Goal: Task Accomplishment & Management: Complete application form

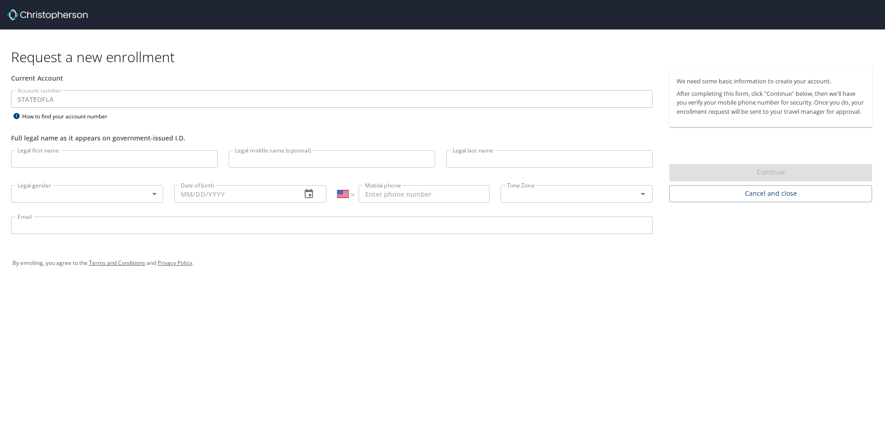
select select "US"
click at [134, 164] on input "Legal first name" at bounding box center [114, 159] width 206 height 18
type input "Belitha"
type input "Florence"
type input "Carter"
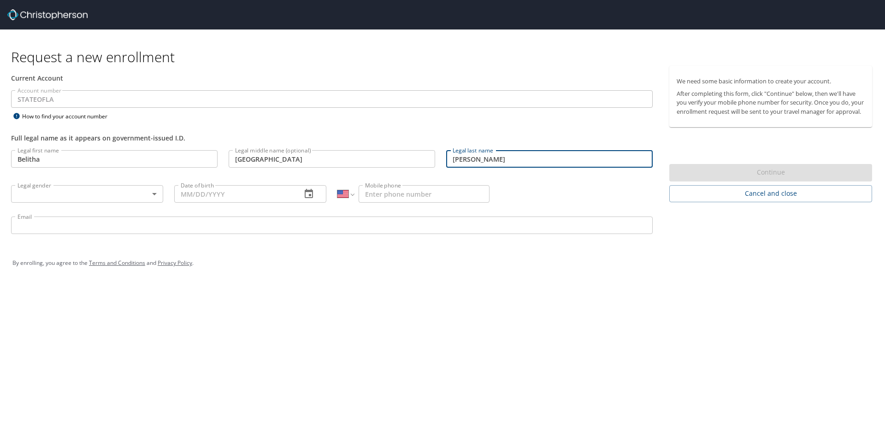
click at [102, 189] on body "Request a new enrollment Current Account Account number STATEOFLA Account numbe…" at bounding box center [442, 219] width 885 height 439
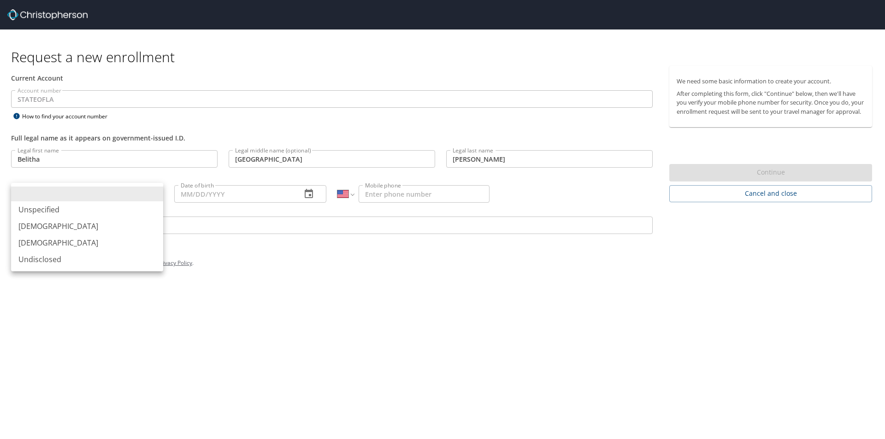
click at [82, 240] on li "Female" at bounding box center [87, 243] width 152 height 17
type input "Female"
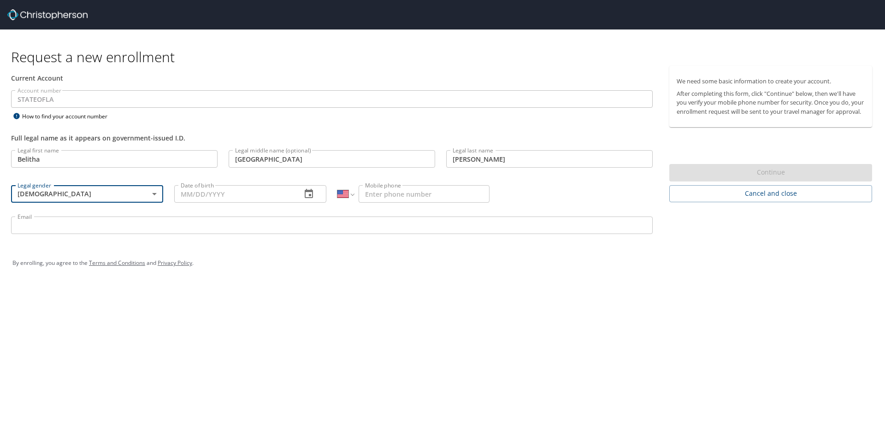
click at [176, 197] on input "Date of birth" at bounding box center [234, 194] width 120 height 18
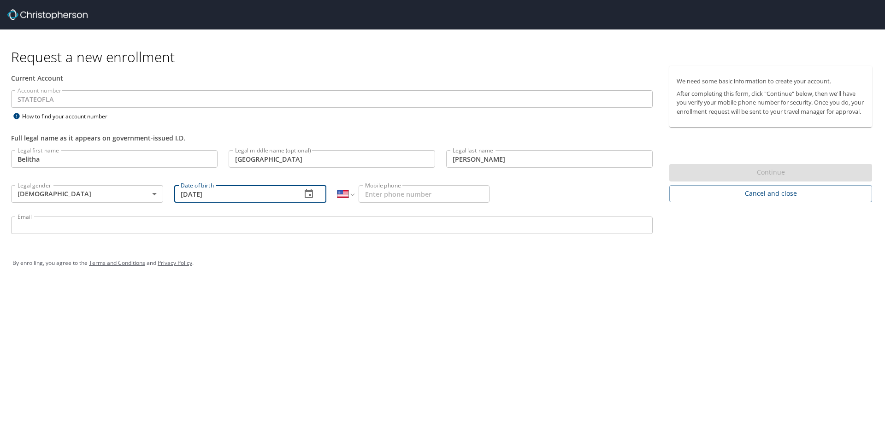
type input "10/06/1980"
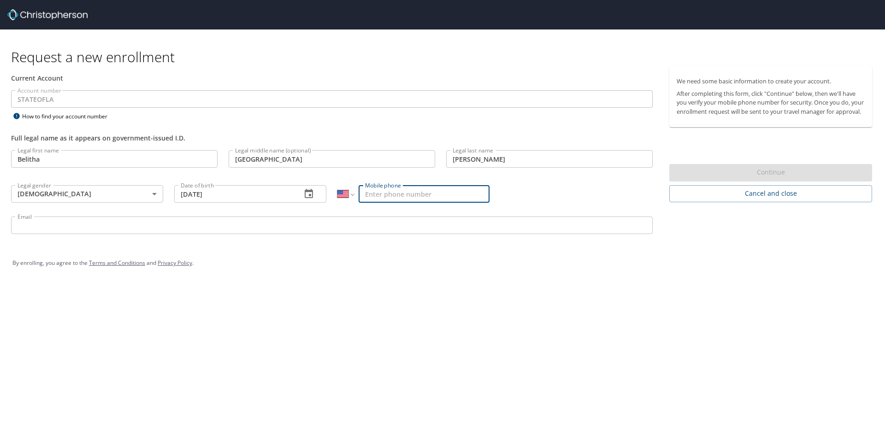
click at [400, 194] on input "Mobile phone" at bounding box center [424, 194] width 131 height 18
type input "(985) 277-7660"
click at [353, 232] on input "Email" at bounding box center [332, 226] width 642 height 18
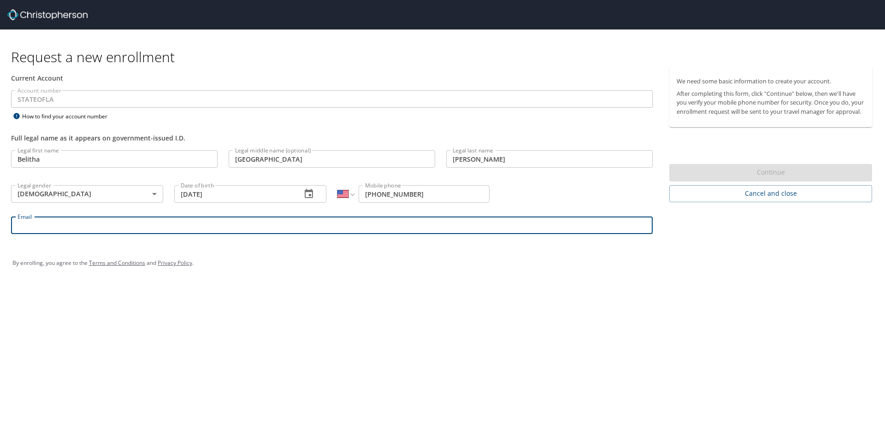
type input "belitha.carter@selu.edu"
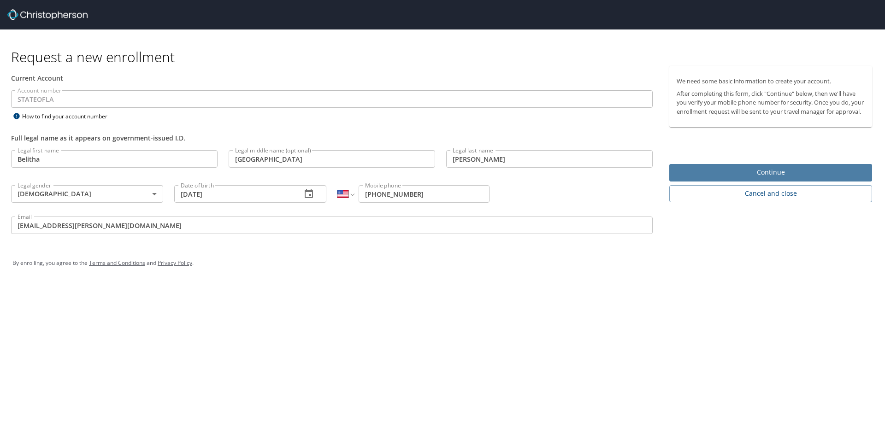
click at [776, 178] on span "Continue" at bounding box center [771, 173] width 188 height 12
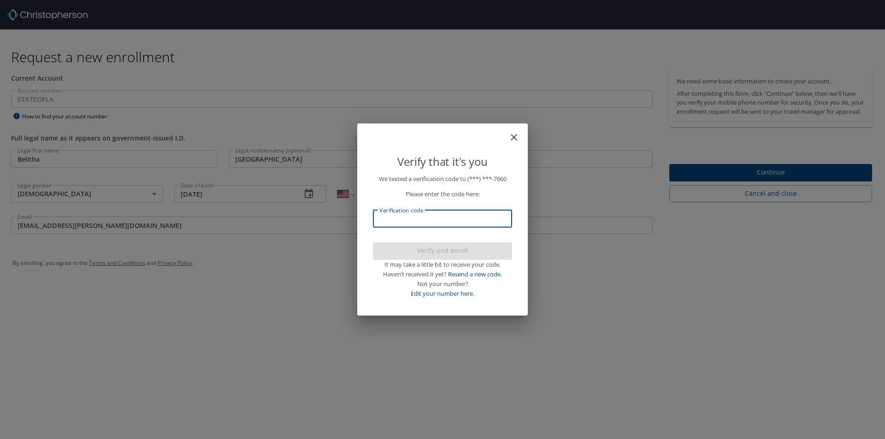
click at [444, 221] on input "Verification code" at bounding box center [442, 219] width 139 height 18
type input "463208"
click at [448, 255] on span "Verify and enroll" at bounding box center [442, 251] width 124 height 12
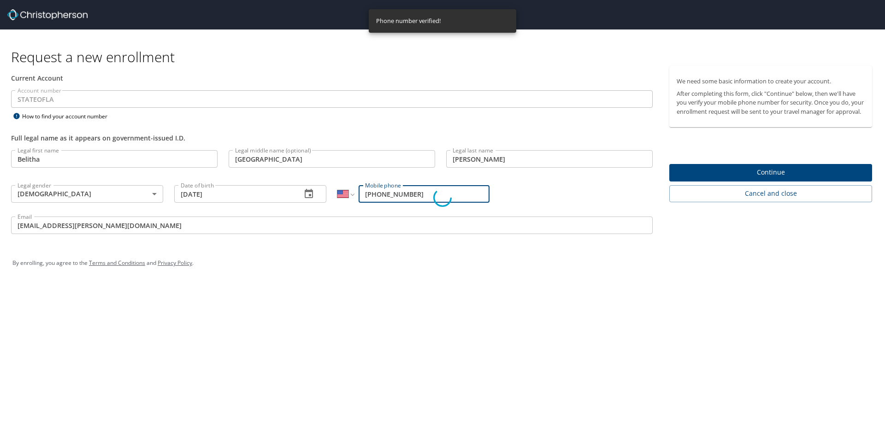
click at [731, 180] on div "Verify that it's you We texted a verification code to (***) ***- 7660 Please en…" at bounding box center [442, 219] width 885 height 439
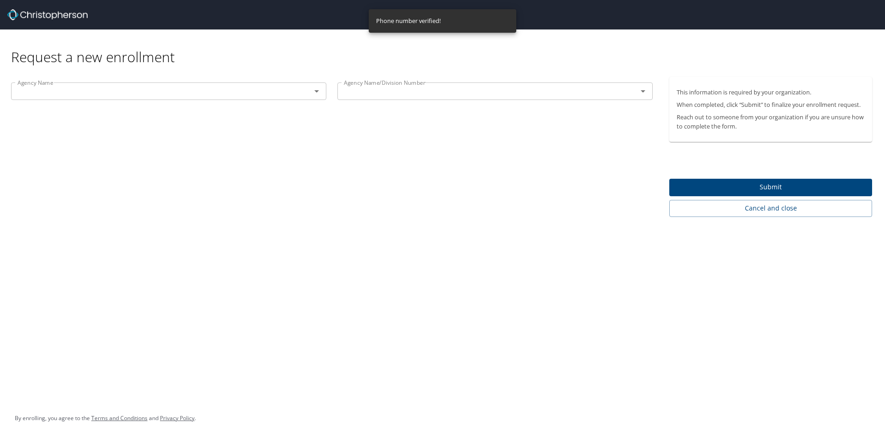
click at [320, 95] on icon "Open" at bounding box center [316, 91] width 11 height 11
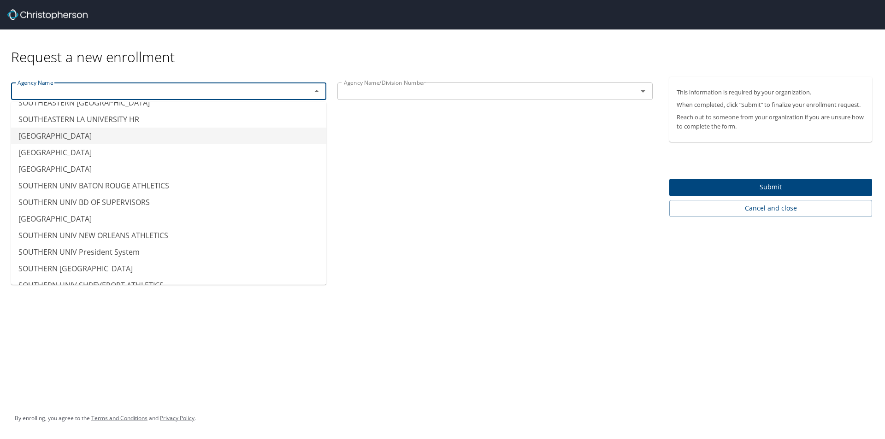
scroll to position [6867, 0]
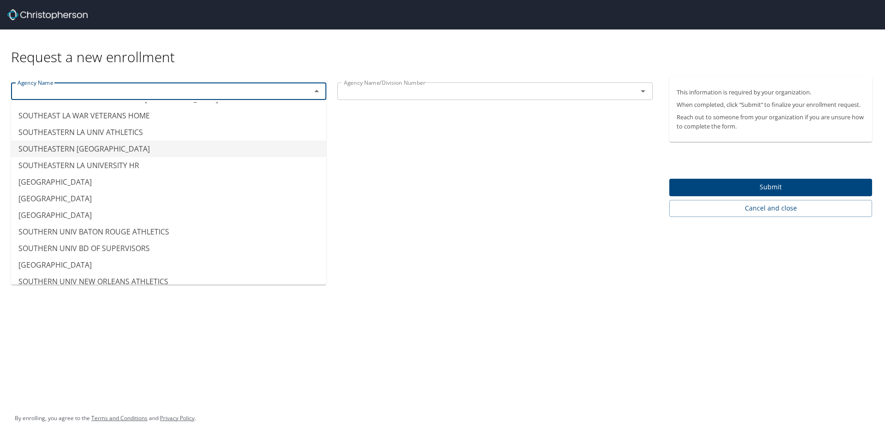
click at [197, 150] on li "SOUTHEASTERN LA UNIVERSITY" at bounding box center [168, 149] width 315 height 17
type input "SOUTHEASTERN LA UNIVERSITY"
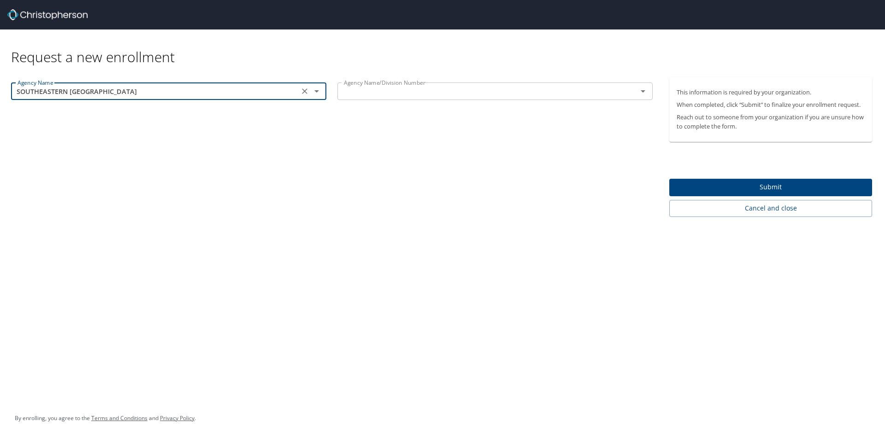
click at [475, 89] on input "text" at bounding box center [481, 91] width 283 height 12
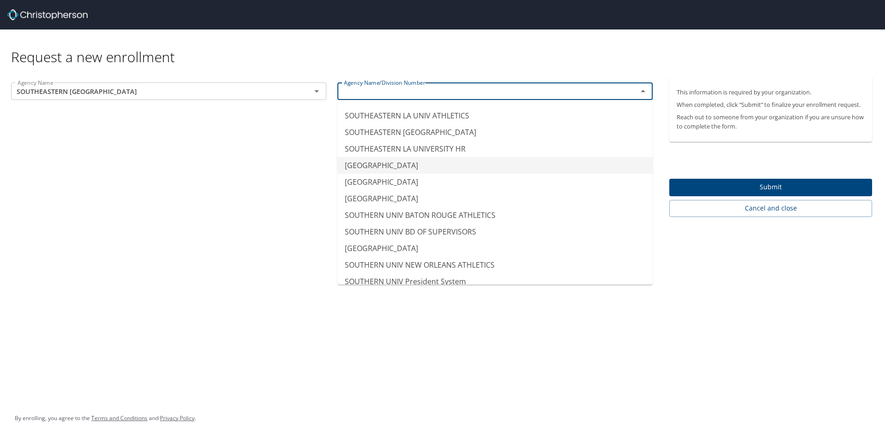
scroll to position [6821, 0]
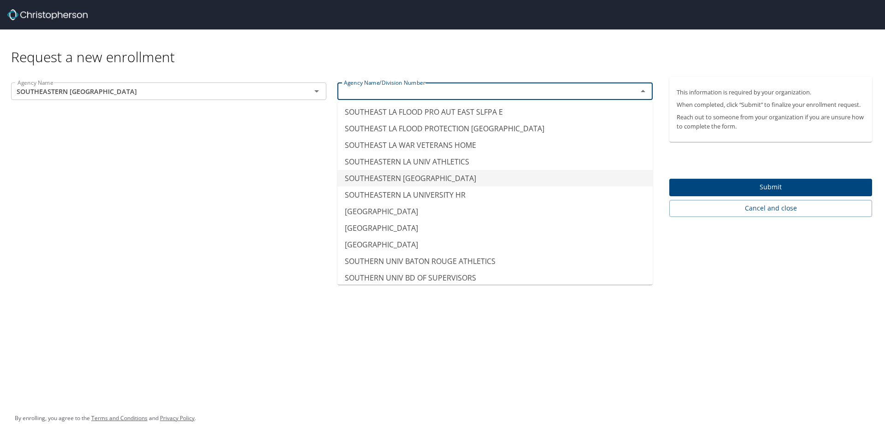
click at [481, 176] on li "SOUTHEASTERN LA UNIVERSITY" at bounding box center [494, 178] width 315 height 17
type input "SOUTHEASTERN LA UNIVERSITY"
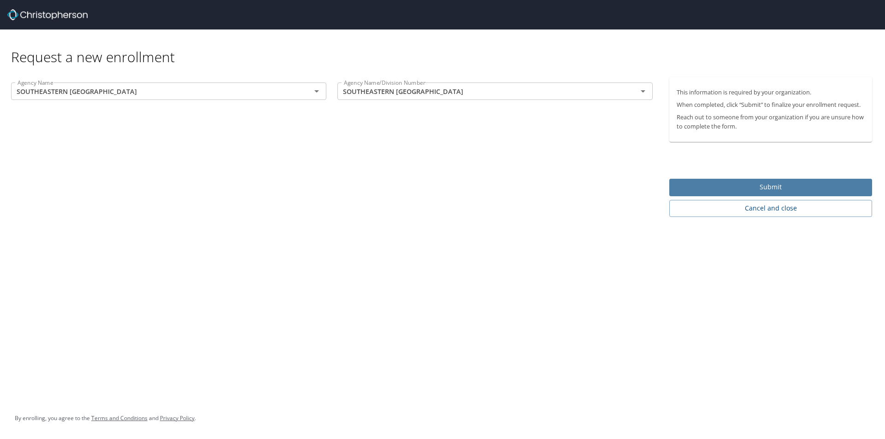
click at [697, 185] on span "Submit" at bounding box center [771, 188] width 188 height 12
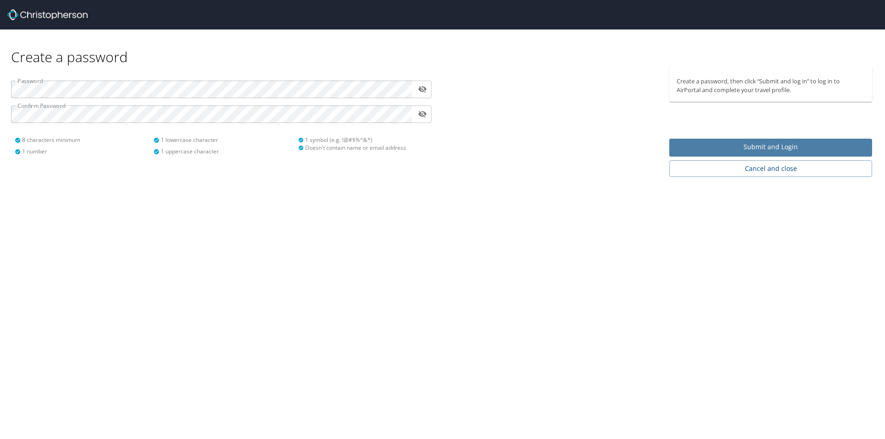
click at [695, 147] on span "Submit and Login" at bounding box center [771, 147] width 188 height 12
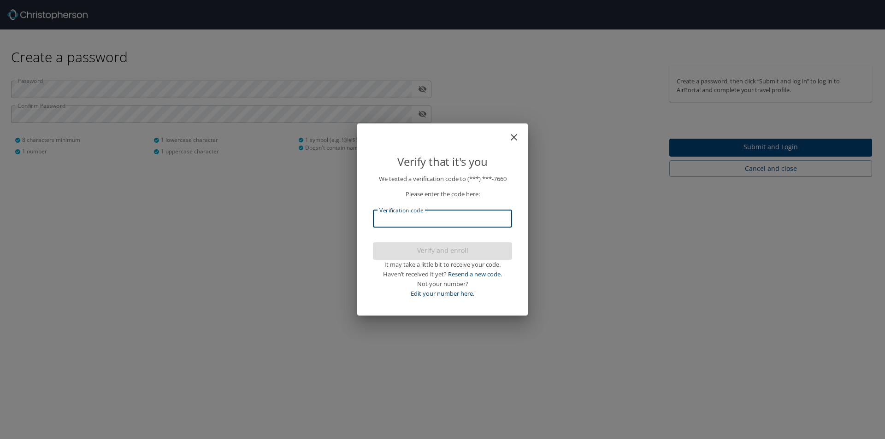
click at [461, 216] on input "Verification code" at bounding box center [442, 219] width 139 height 18
type input "555548"
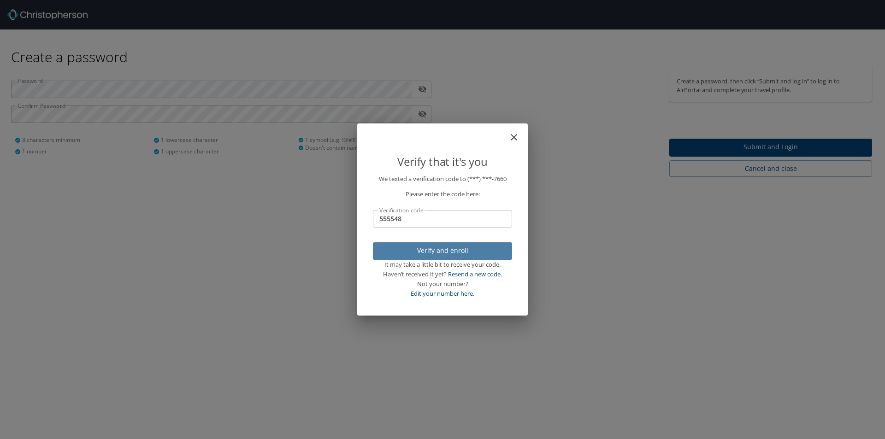
click at [466, 250] on span "Verify and enroll" at bounding box center [442, 251] width 124 height 12
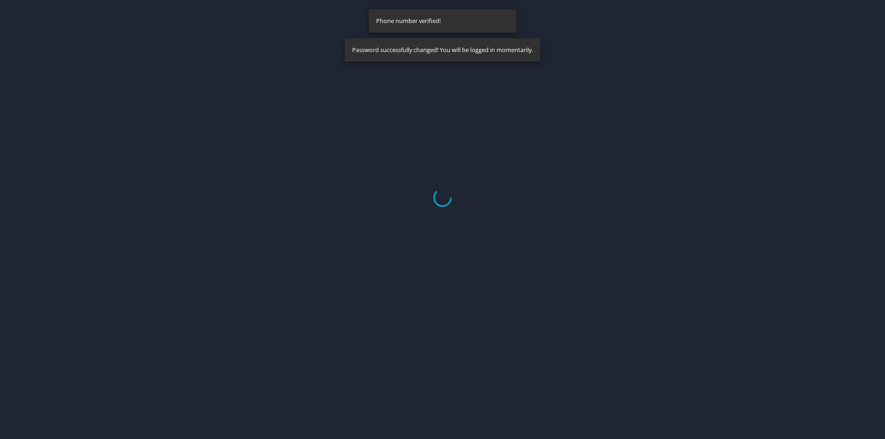
select select "US"
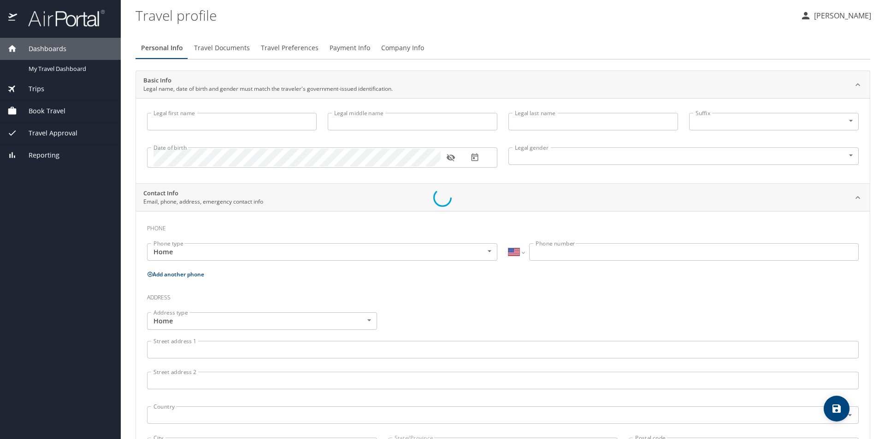
type input "Belitha"
type input "Florence"
type input "Carter"
type input "Female"
select select "US"
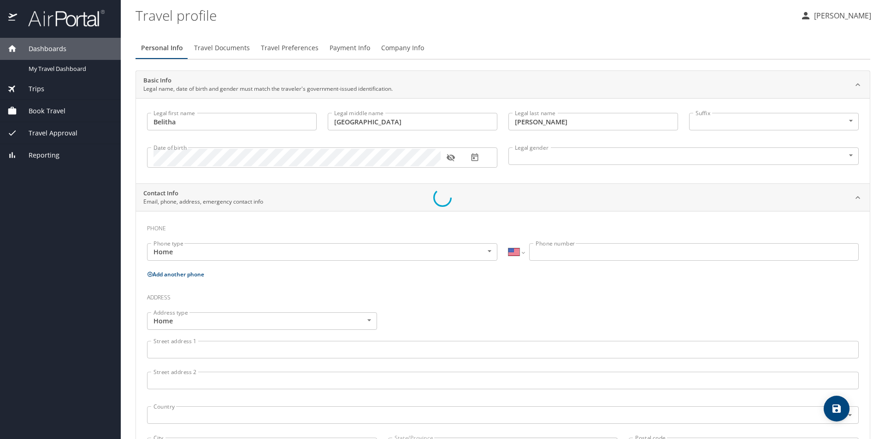
select select "US"
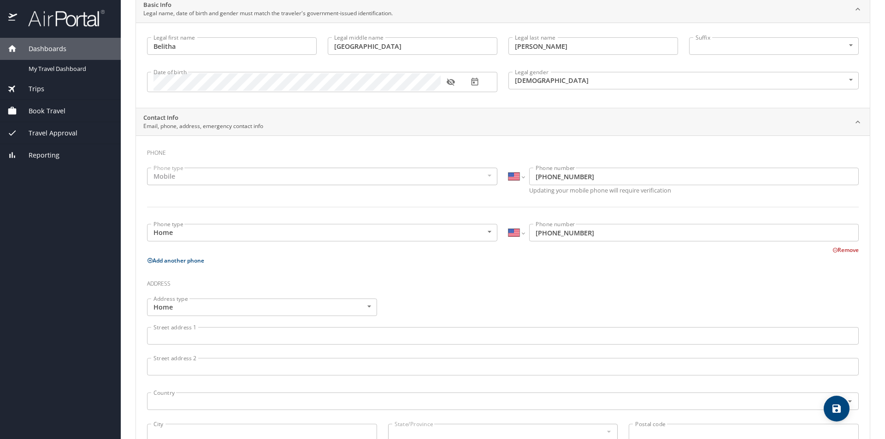
scroll to position [92, 0]
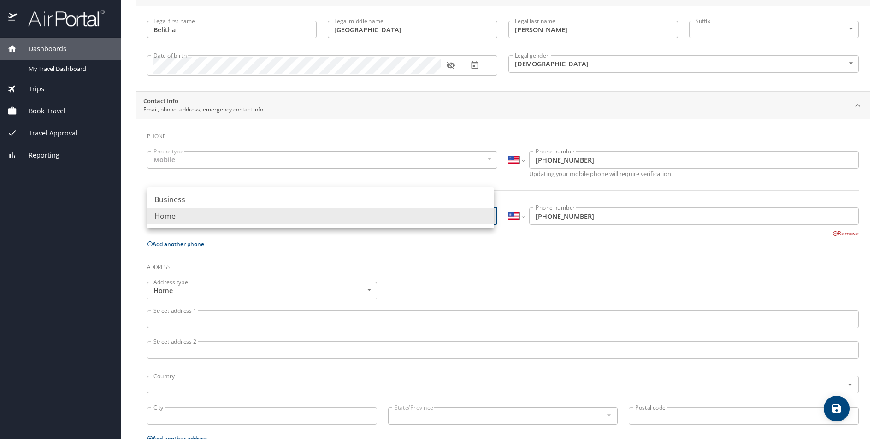
click at [491, 220] on body "Dashboards My Travel Dashboard Trips Current / Future Trips Past Trips Trips Mi…" at bounding box center [442, 219] width 885 height 439
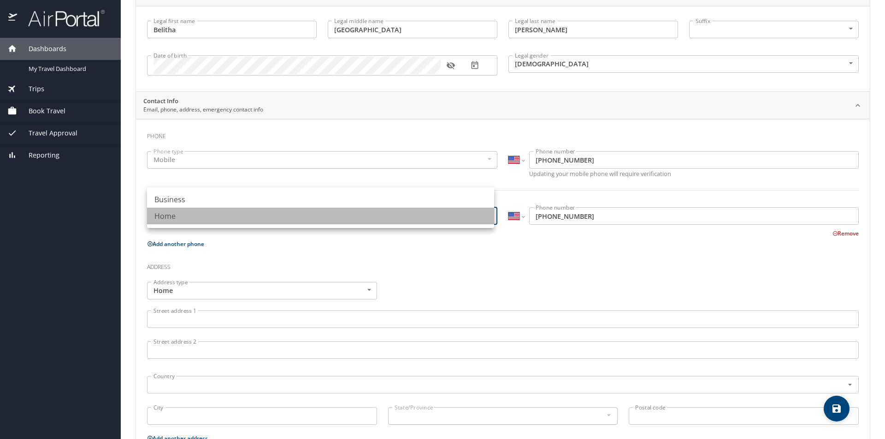
click at [491, 220] on li "Home" at bounding box center [320, 216] width 347 height 17
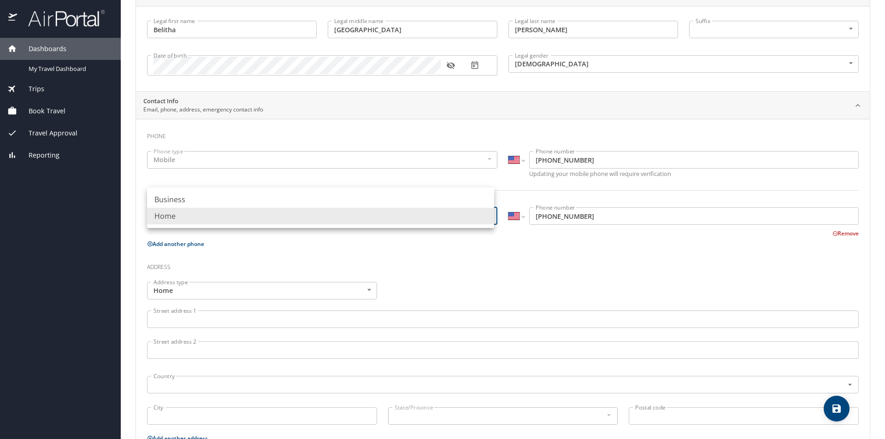
click at [489, 217] on body "Dashboards My Travel Dashboard Trips Current / Future Trips Past Trips Trips Mi…" at bounding box center [442, 219] width 885 height 439
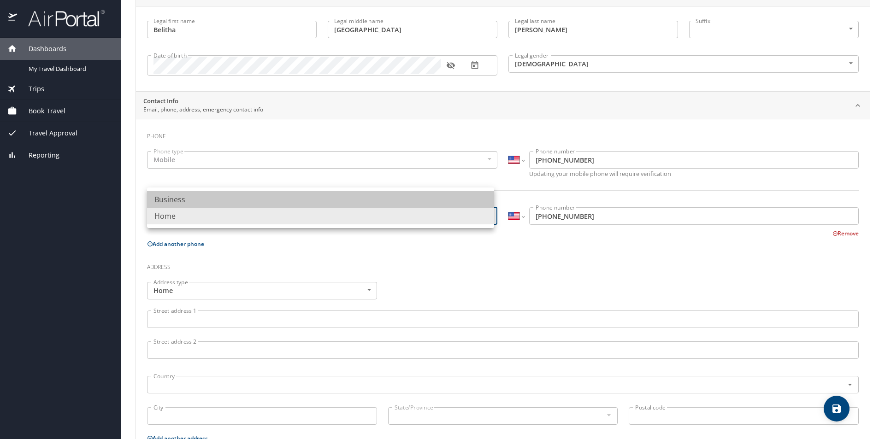
click at [481, 202] on li "Business" at bounding box center [320, 199] width 347 height 17
type input "Business"
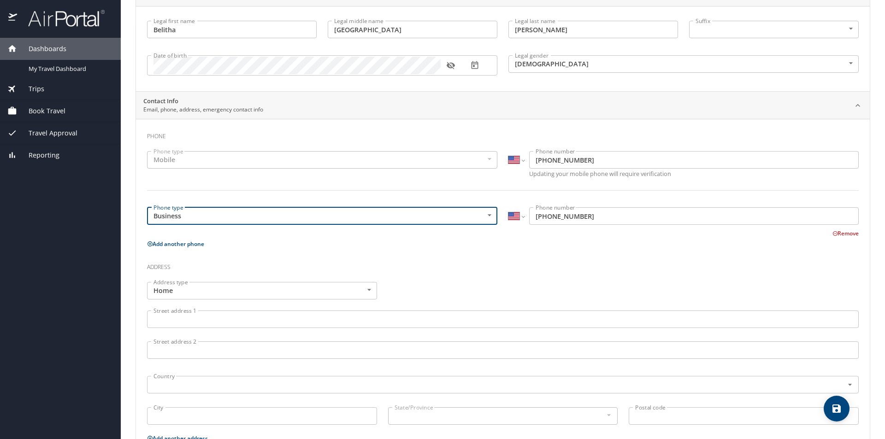
click at [592, 218] on input "(985) 277-7660" at bounding box center [694, 216] width 330 height 18
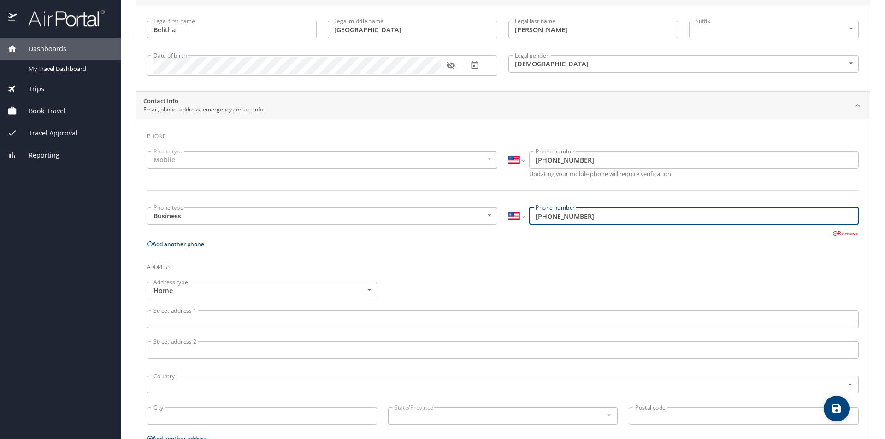
type input "(985) 549-2052"
click at [499, 268] on h3 "Address" at bounding box center [503, 265] width 712 height 16
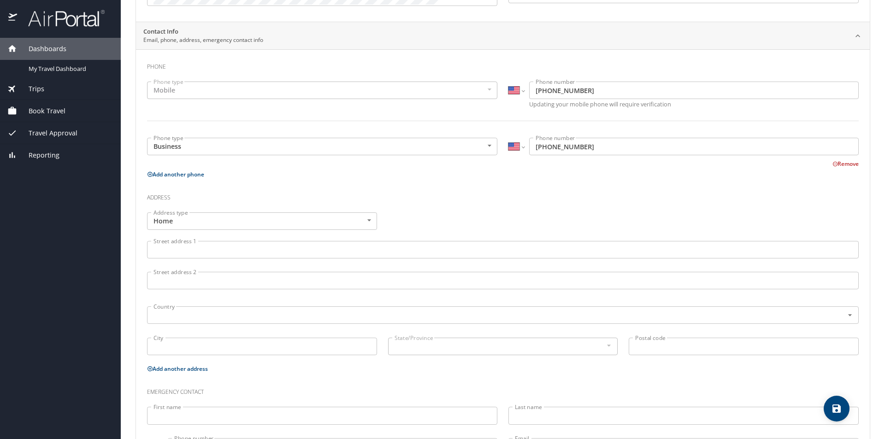
scroll to position [184, 0]
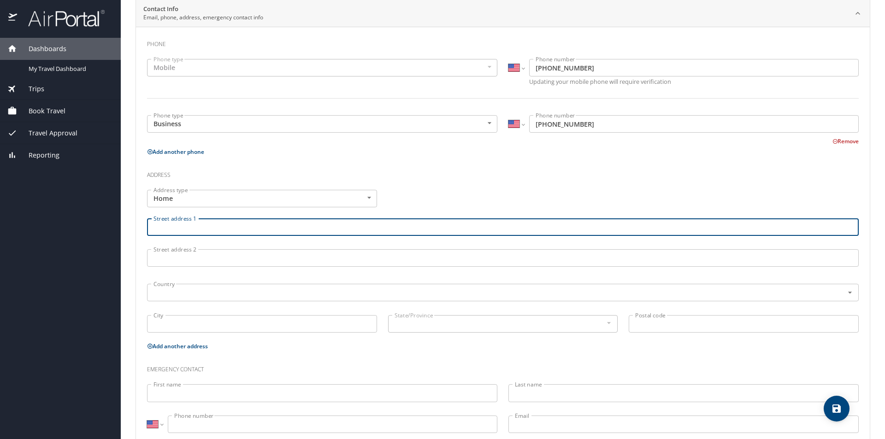
click at [190, 221] on input "Street address 1" at bounding box center [503, 227] width 712 height 18
type input "48365 Whiskey Ln."
click at [364, 198] on body "Dashboards My Travel Dashboard Trips Current / Future Trips Past Trips Trips Mi…" at bounding box center [442, 219] width 885 height 439
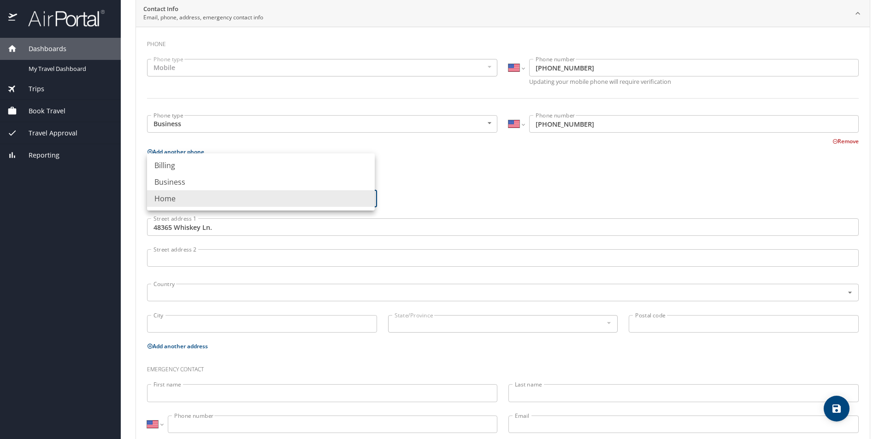
click at [389, 195] on div at bounding box center [442, 219] width 885 height 439
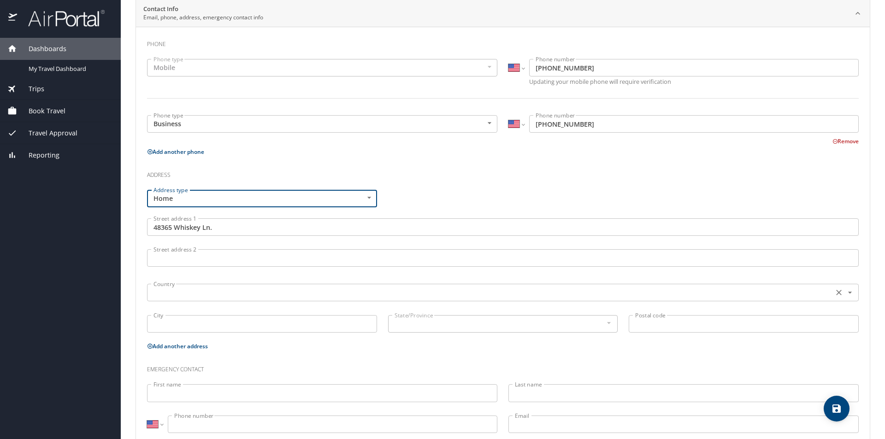
click at [223, 295] on input "text" at bounding box center [489, 293] width 679 height 12
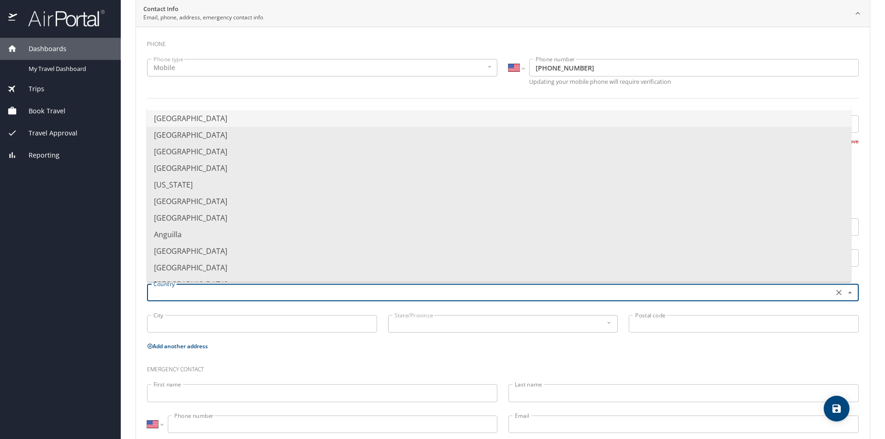
click at [244, 118] on li "United States of America" at bounding box center [499, 118] width 705 height 17
type input "United States of America"
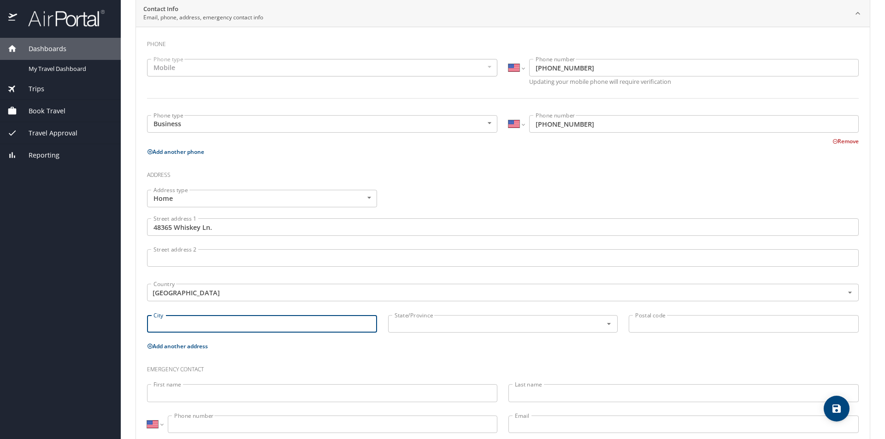
click at [236, 325] on input "City" at bounding box center [262, 324] width 230 height 18
type input "Tickfaw"
click at [420, 325] on input "text" at bounding box center [489, 324] width 197 height 12
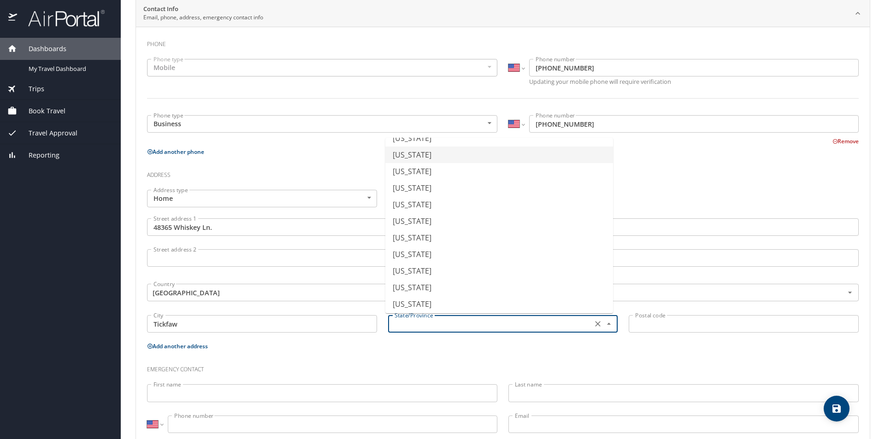
scroll to position [138, 0]
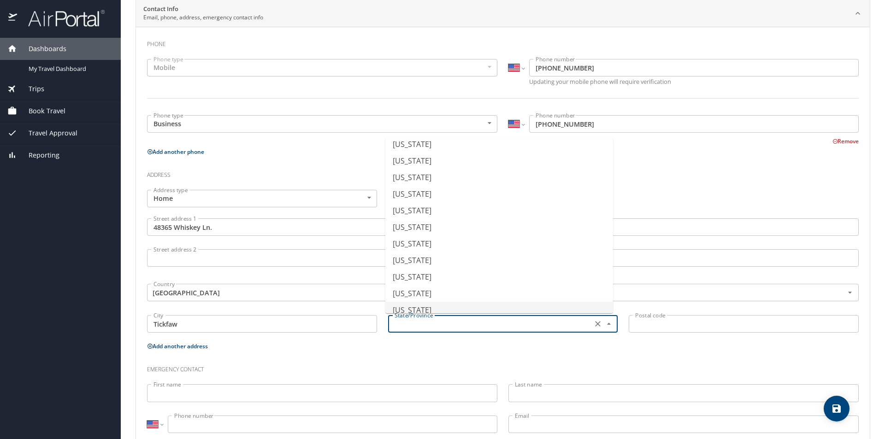
click at [445, 308] on li "Louisiana" at bounding box center [499, 310] width 228 height 17
type input "Louisiana"
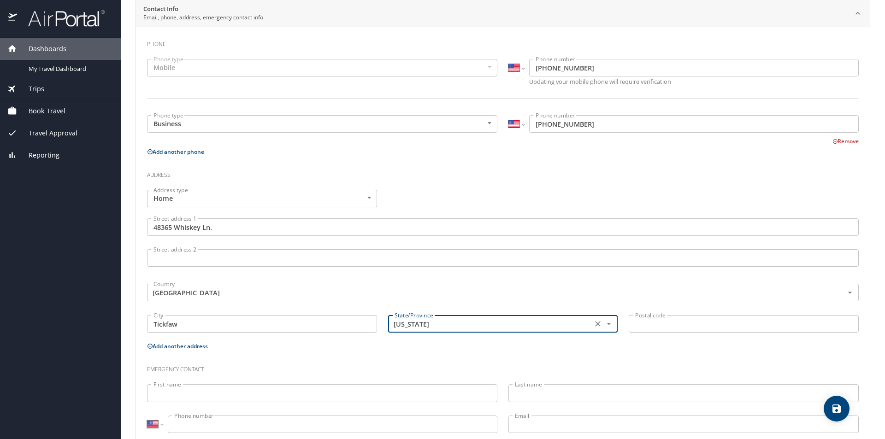
click at [697, 331] on input "Postal code" at bounding box center [744, 324] width 230 height 18
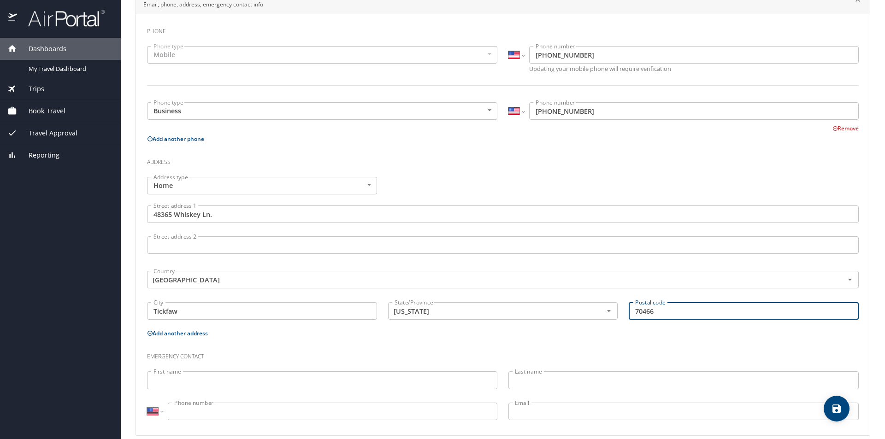
scroll to position [209, 0]
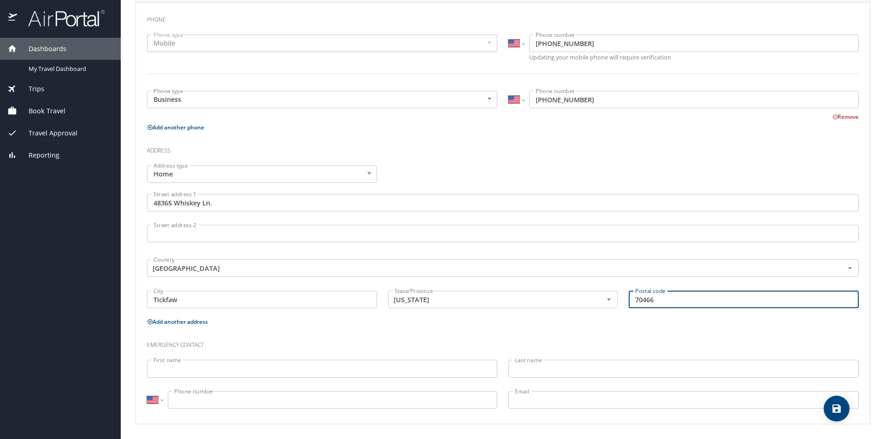
type input "70466"
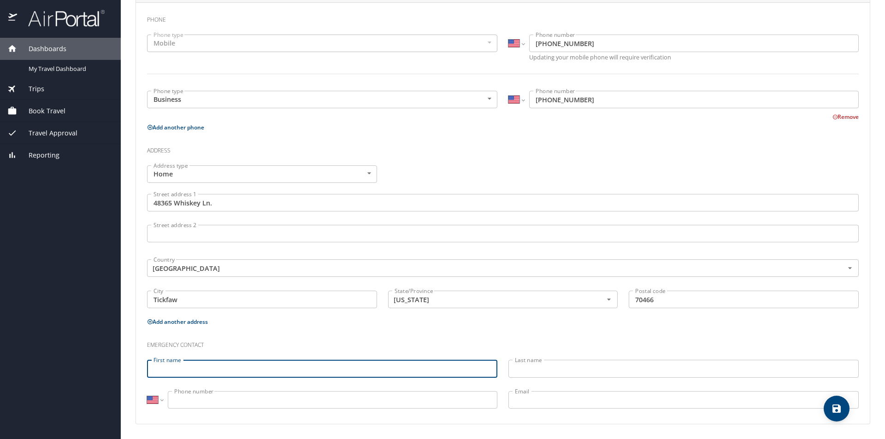
click at [405, 365] on input "First name" at bounding box center [322, 369] width 350 height 18
type input "Akeyia"
click at [577, 364] on input "Last name" at bounding box center [683, 369] width 350 height 18
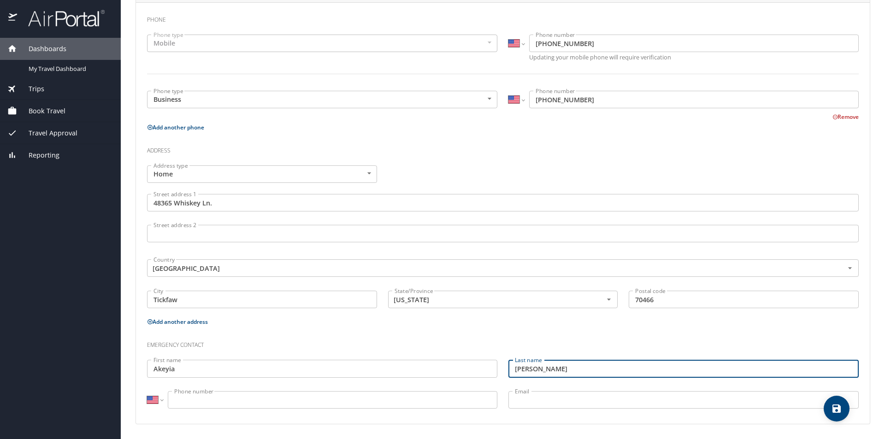
type input "Lott"
click at [316, 397] on input "Phone number" at bounding box center [333, 400] width 330 height 18
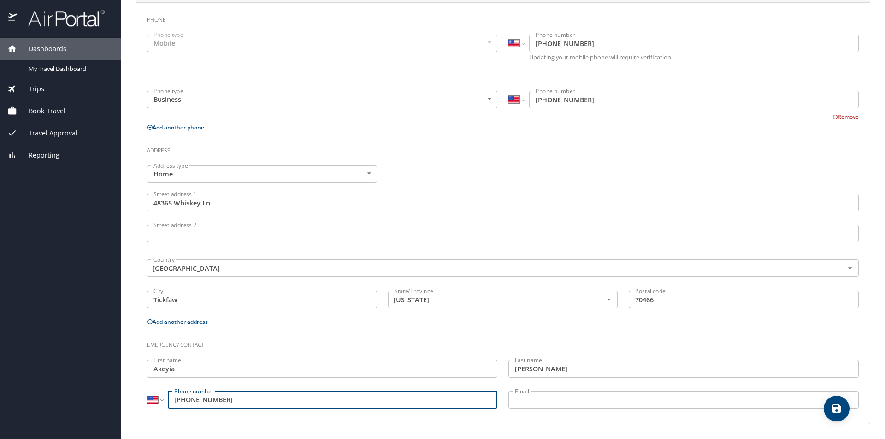
type input "(985) 318-8915"
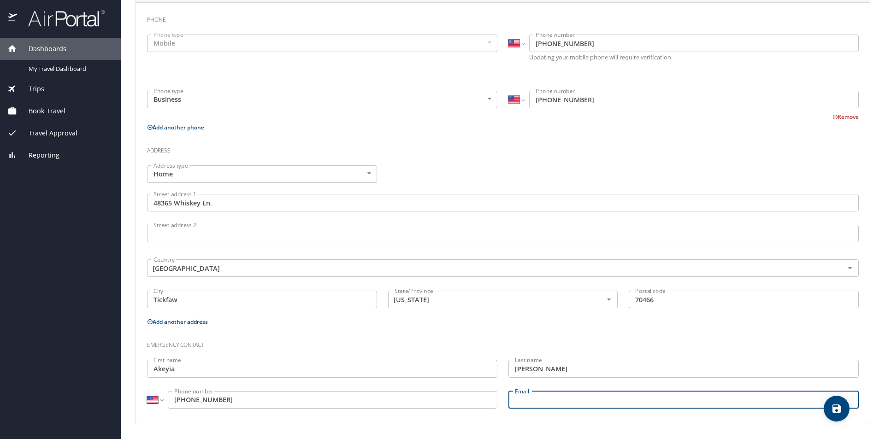
click at [523, 401] on input "Email" at bounding box center [683, 400] width 350 height 18
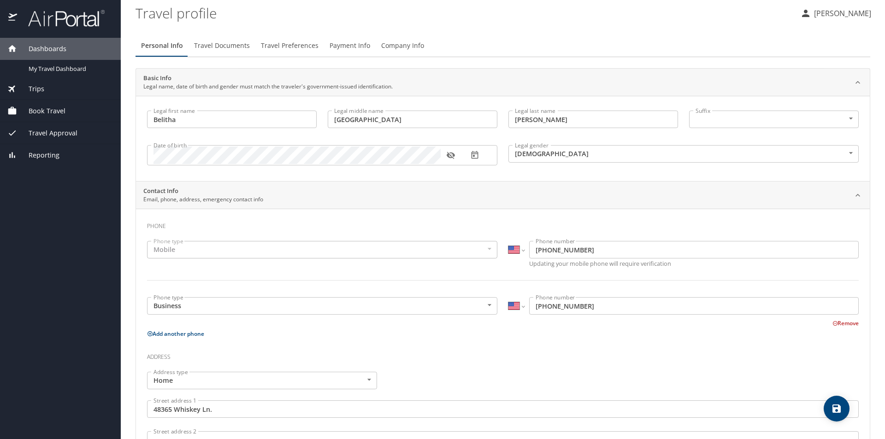
scroll to position [0, 0]
type input "keyia75@gmail.com"
click at [224, 48] on span "Travel Documents" at bounding box center [222, 48] width 56 height 12
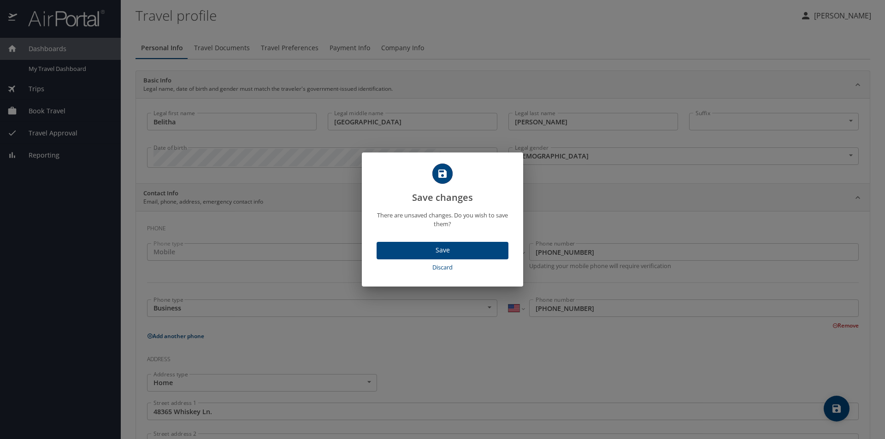
click at [464, 253] on span "Save" at bounding box center [442, 251] width 117 height 12
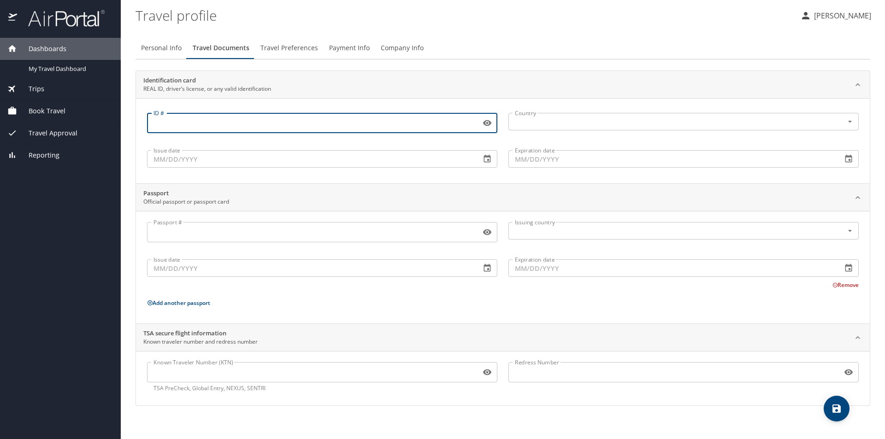
click at [206, 123] on input "ID #" at bounding box center [312, 123] width 330 height 18
type input "007530239"
click at [198, 159] on input "Issue date" at bounding box center [310, 159] width 326 height 18
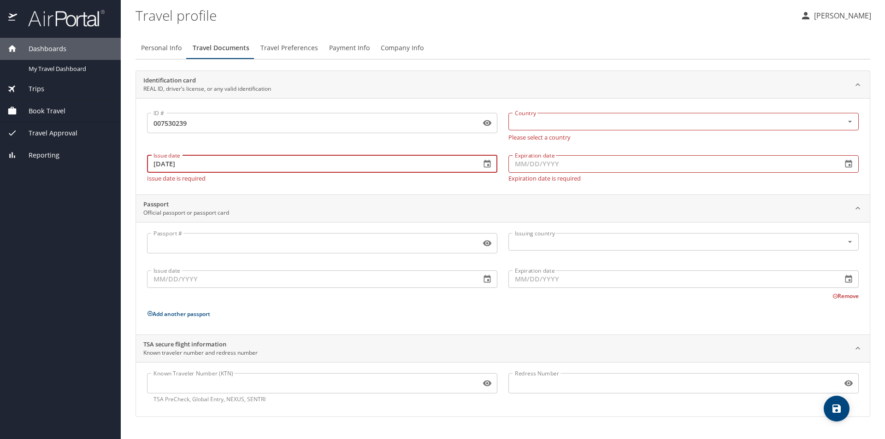
type input "04/01/2025"
click at [519, 166] on input "Expiration date" at bounding box center [671, 164] width 326 height 18
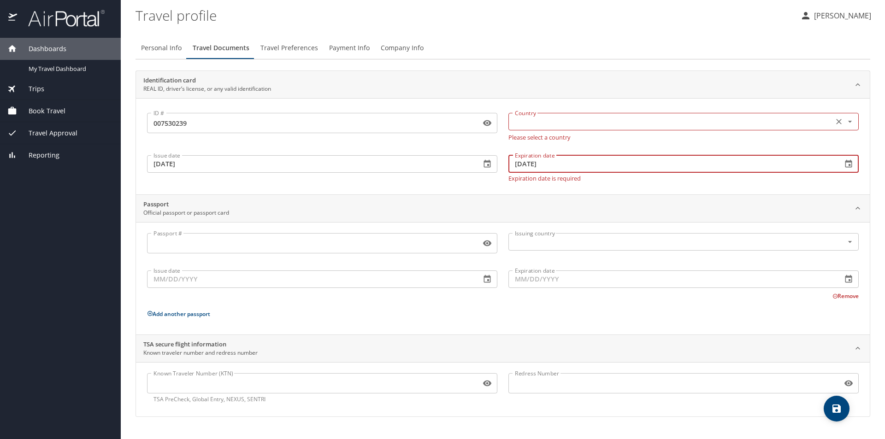
type input "10/06/2030"
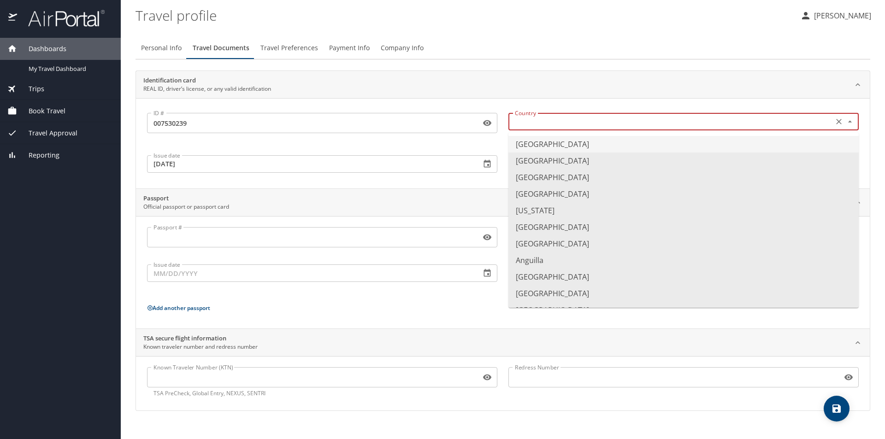
click at [582, 126] on input "text" at bounding box center [670, 122] width 318 height 12
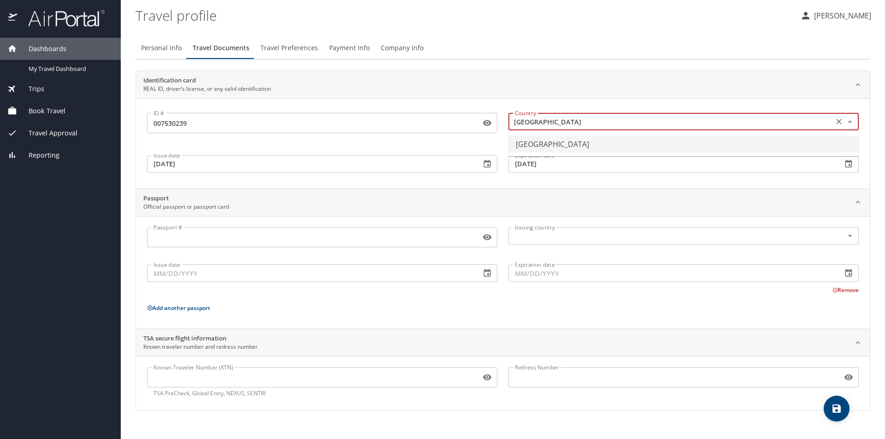
type input "United States of America"
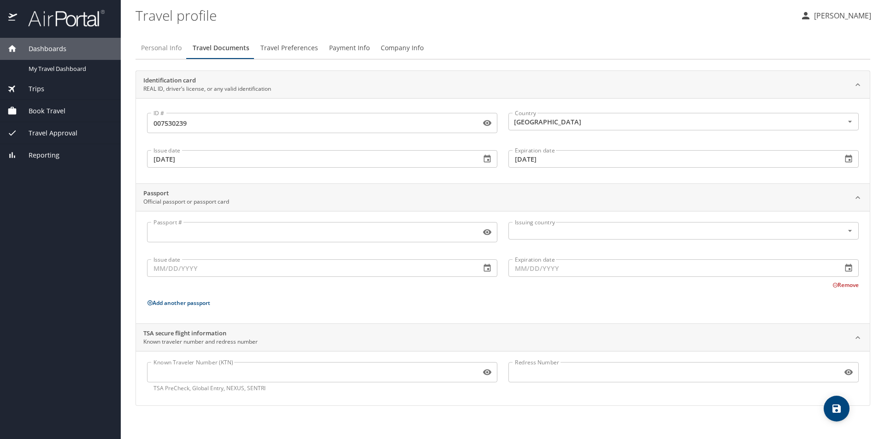
click at [150, 48] on span "Personal Info" at bounding box center [161, 48] width 41 height 12
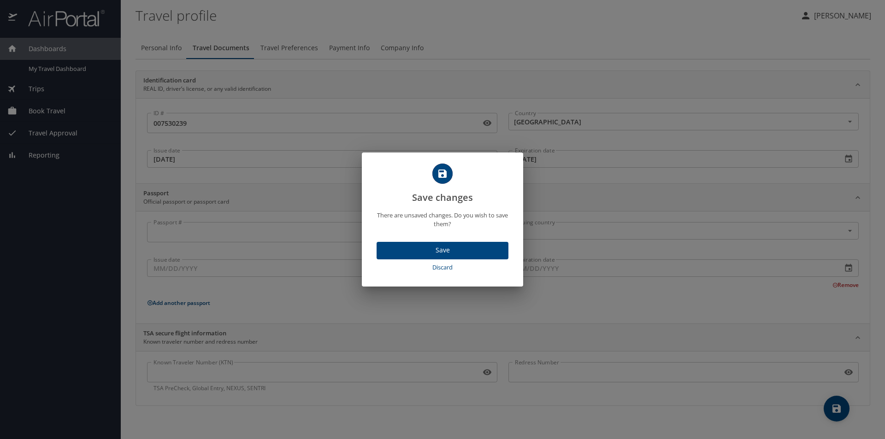
click at [456, 249] on span "Save" at bounding box center [442, 251] width 117 height 12
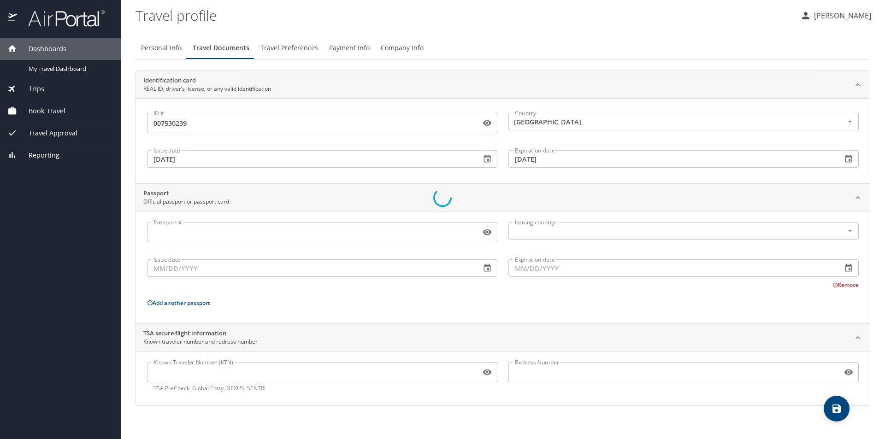
select select "US"
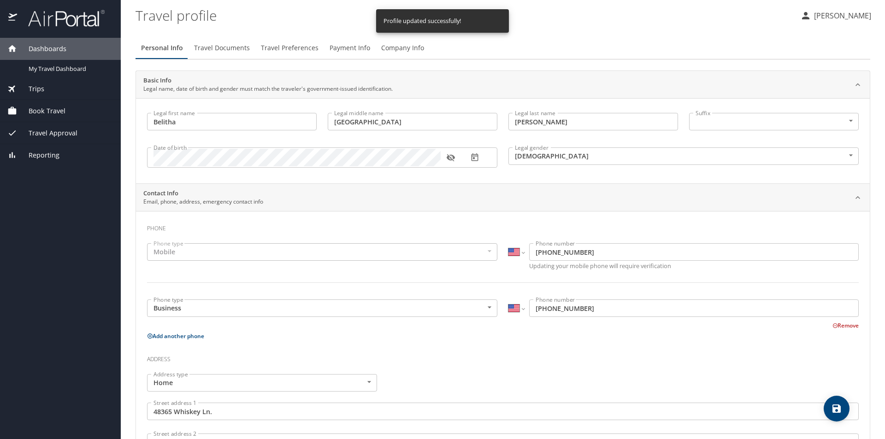
select select "US"
click at [402, 47] on span "Company Info" at bounding box center [402, 48] width 43 height 12
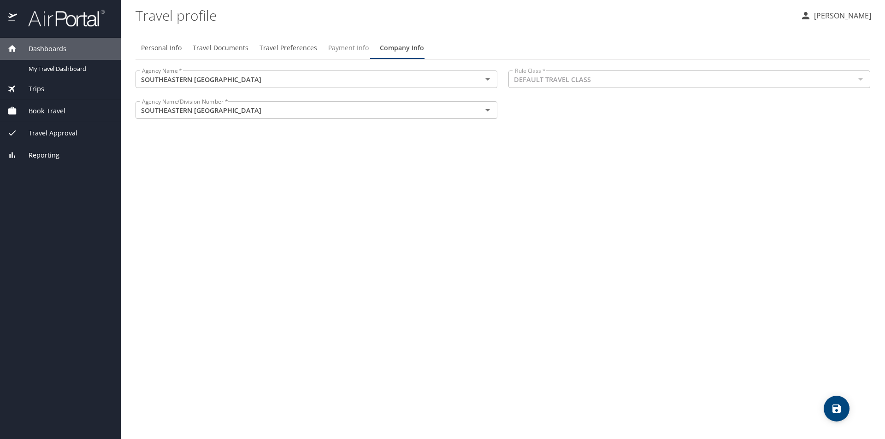
click at [342, 47] on span "Payment Info" at bounding box center [348, 48] width 41 height 12
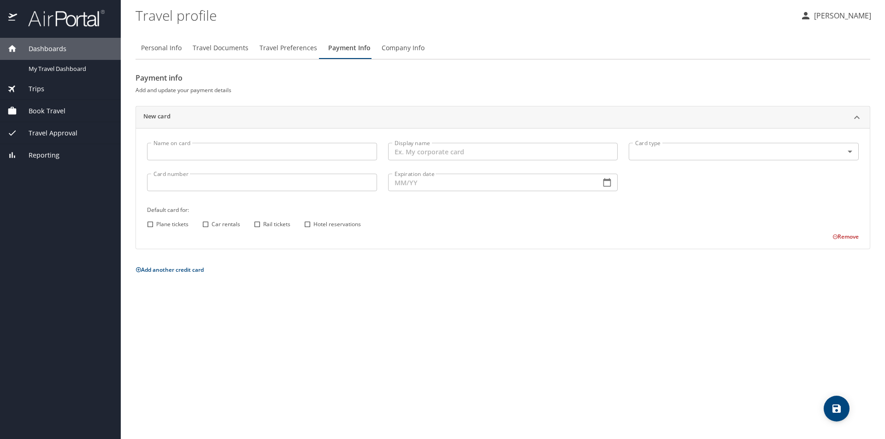
click at [44, 89] on div "Trips" at bounding box center [60, 89] width 106 height 10
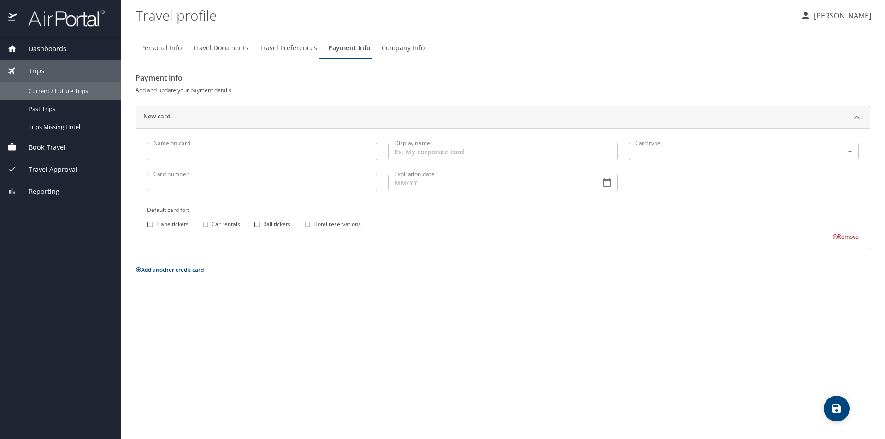
click at [44, 89] on span "Current / Future Trips" at bounding box center [69, 91] width 81 height 9
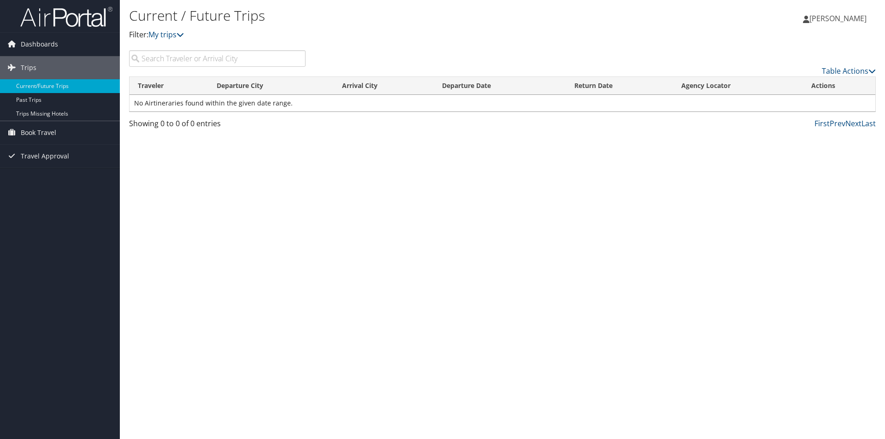
click at [246, 59] on input "search" at bounding box center [217, 58] width 177 height 17
click at [181, 36] on icon at bounding box center [180, 34] width 7 height 7
click at [183, 35] on icon at bounding box center [180, 34] width 7 height 7
click at [205, 59] on input "search" at bounding box center [217, 58] width 177 height 17
type input "Minneapolis St. Paul"
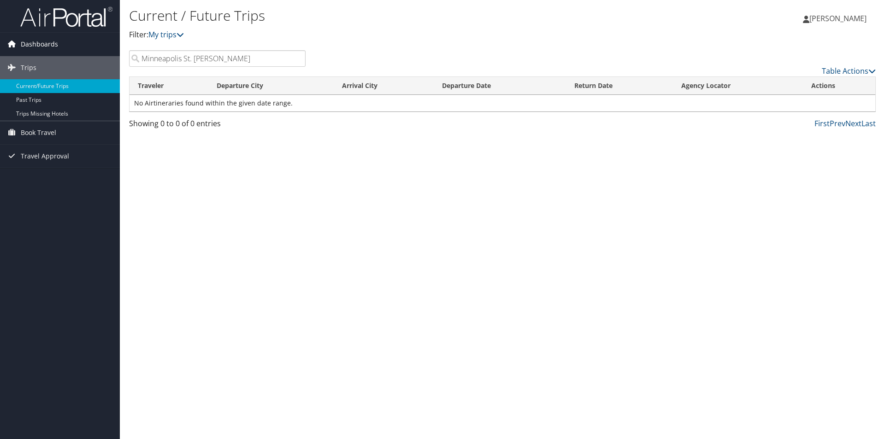
click at [65, 45] on link "Dashboards" at bounding box center [60, 44] width 120 height 23
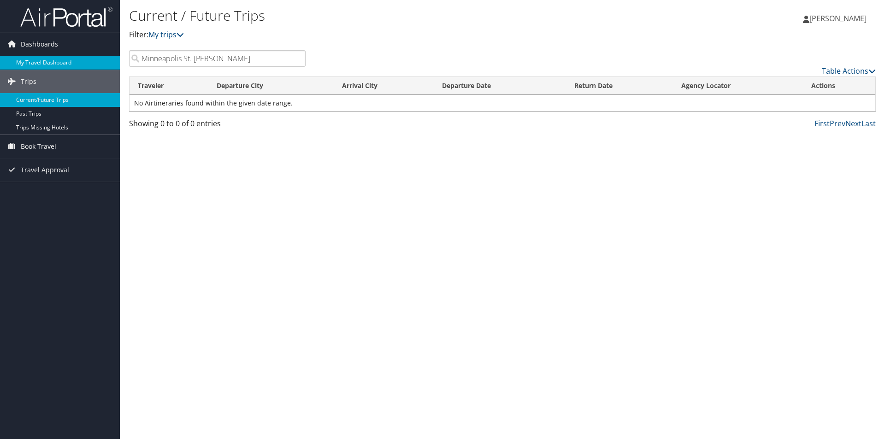
click at [70, 61] on link "My Travel Dashboard" at bounding box center [60, 63] width 120 height 14
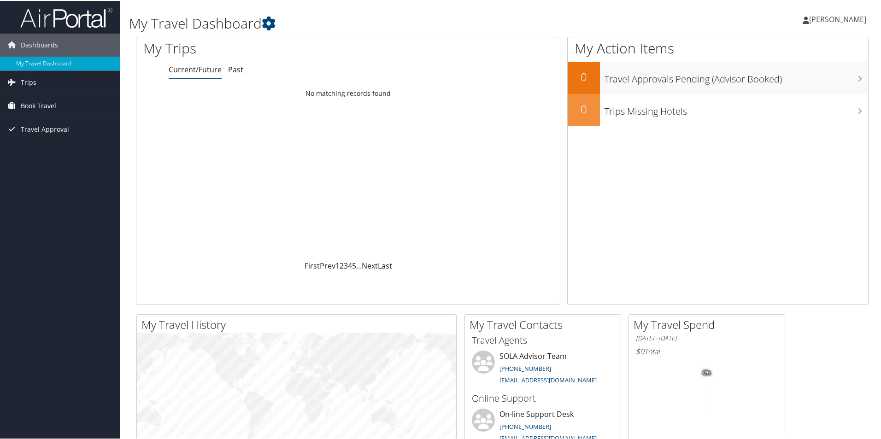
click at [53, 107] on span "Book Travel" at bounding box center [38, 105] width 35 height 23
click at [71, 149] on link "Book/Manage Online Trips" at bounding box center [60, 151] width 120 height 14
